Goal: Register for event/course

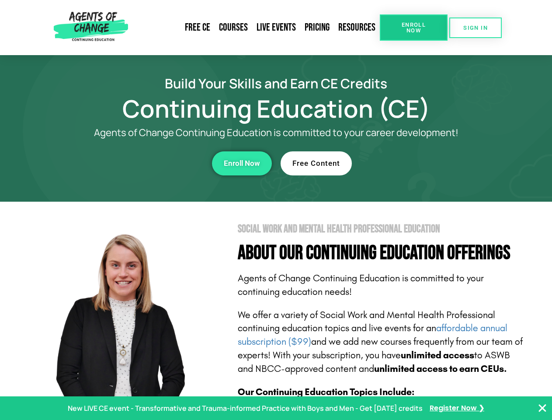
click at [276, 210] on section "Social Work and Mental Health Professional Education About Our Continuing Educa…" at bounding box center [276, 385] width 552 height 367
click at [357, 28] on link "Resources" at bounding box center [357, 27] width 46 height 20
click at [414, 28] on span "Enroll Now" at bounding box center [414, 27] width 40 height 11
click at [476, 28] on span "SIGN IN" at bounding box center [476, 28] width 24 height 6
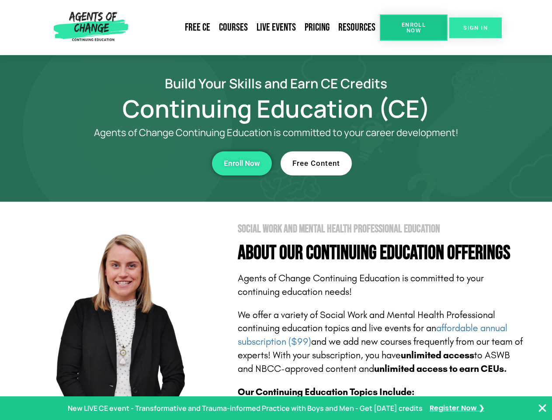
click at [476, 28] on span "SIGN IN" at bounding box center [476, 28] width 24 height 6
click at [152, 163] on div "Enroll Now" at bounding box center [151, 163] width 241 height 24
click at [242, 163] on span "Enroll Now" at bounding box center [242, 163] width 36 height 7
